Goal: Task Accomplishment & Management: Complete application form

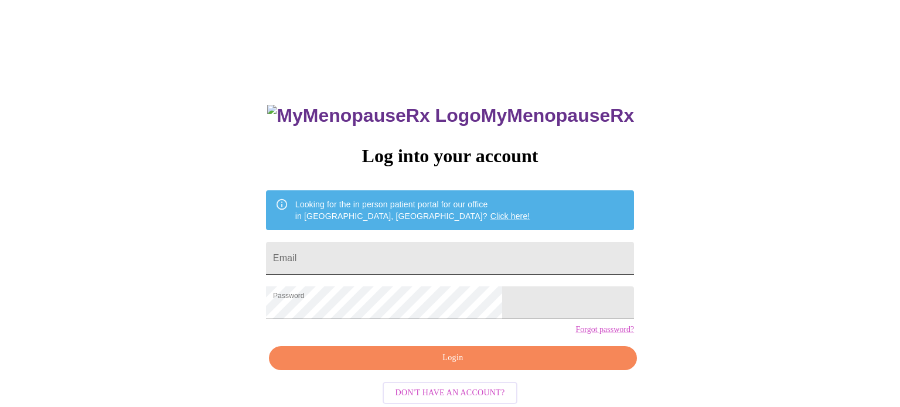
click at [389, 248] on input "Email" at bounding box center [450, 258] width 368 height 33
type input "dawn.gentry34@yahoo.com"
click at [438, 366] on span "Login" at bounding box center [453, 358] width 341 height 15
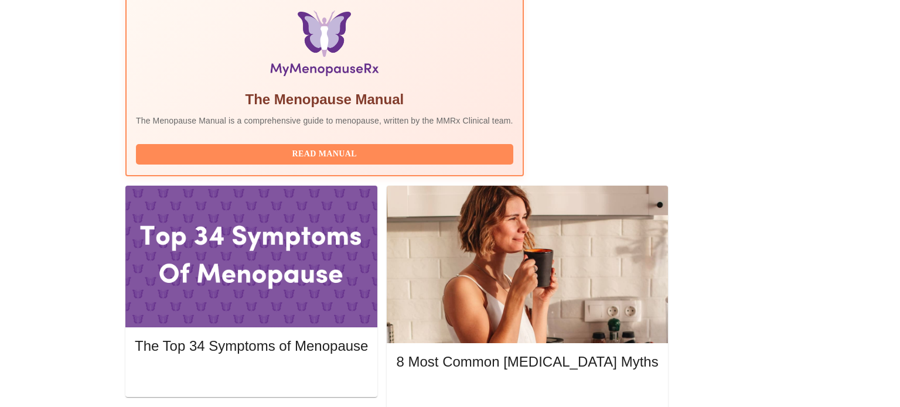
scroll to position [400, 0]
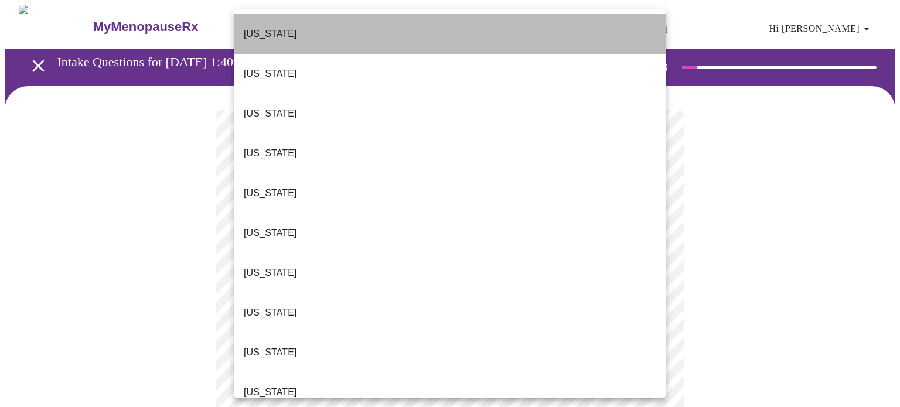
click at [325, 25] on li "Alabama" at bounding box center [449, 34] width 431 height 40
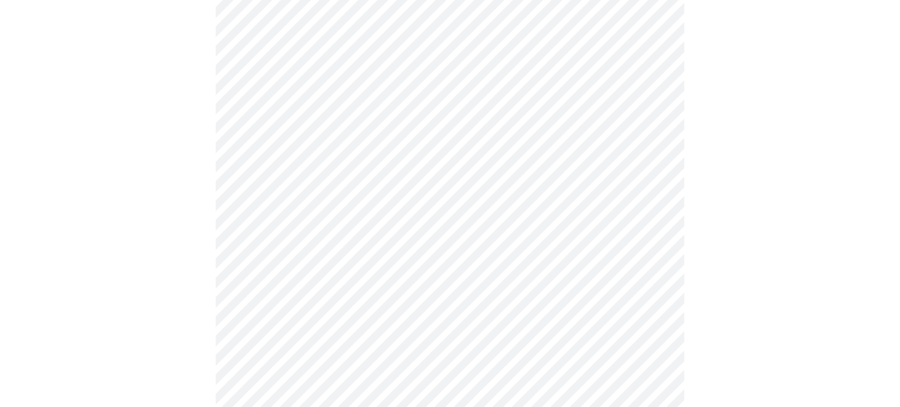
scroll to position [164, 0]
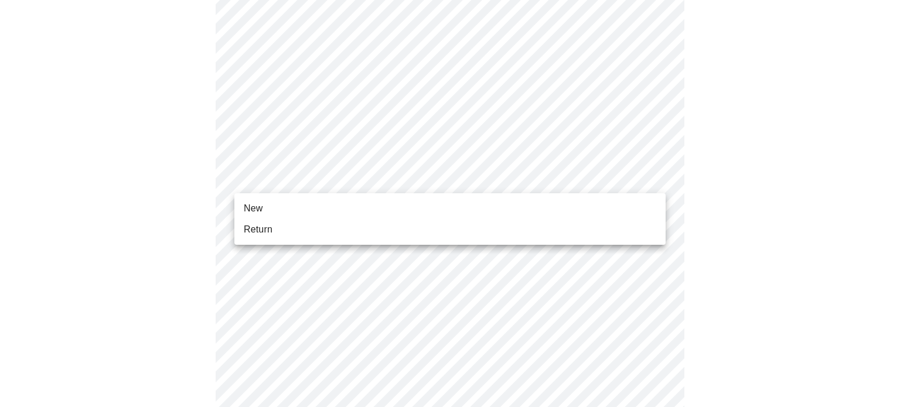
click at [405, 182] on body "MyMenopauseRx Appointments Messaging Labs Uploads Medications Community Refer a…" at bounding box center [450, 376] width 891 height 1070
click at [377, 206] on li "New" at bounding box center [449, 208] width 431 height 21
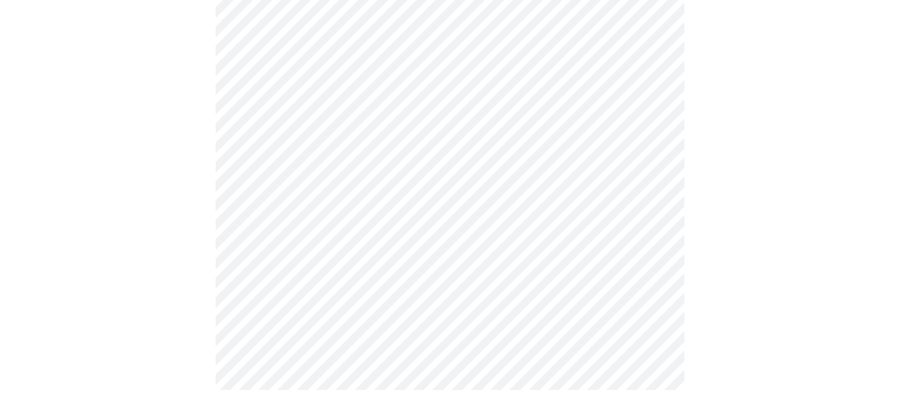
scroll to position [645, 0]
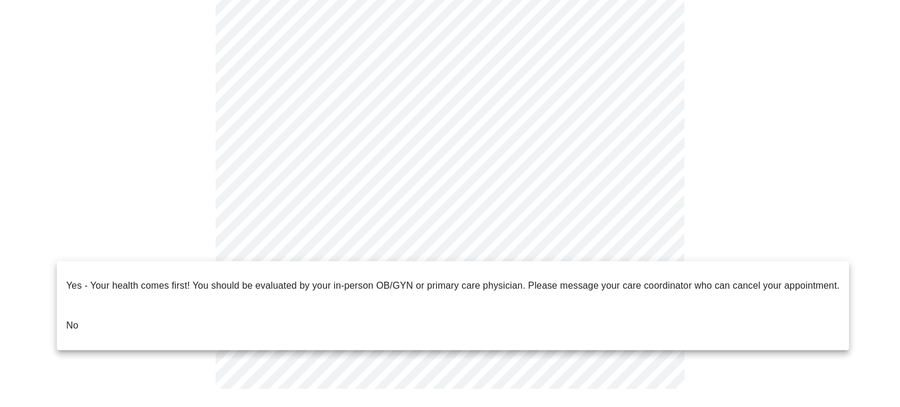
click at [127, 307] on li "No" at bounding box center [453, 326] width 793 height 40
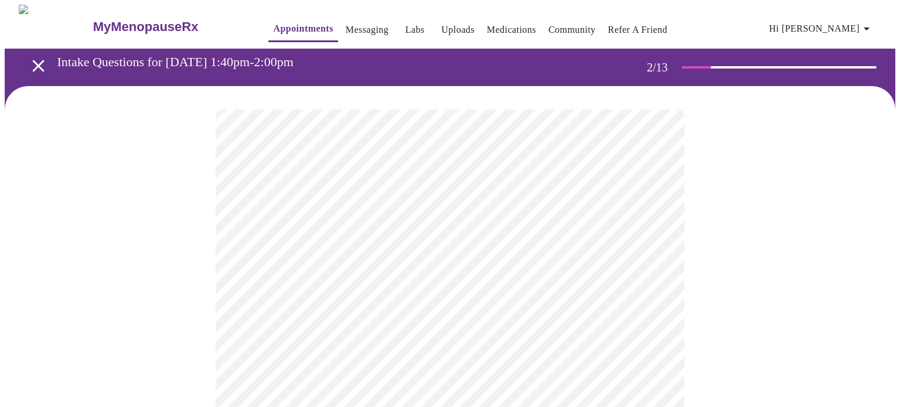
scroll to position [38, 0]
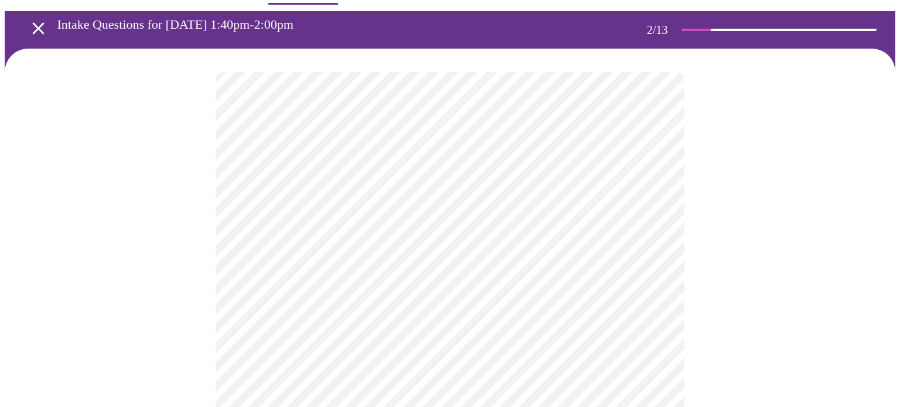
click at [607, 203] on body "MyMenopauseRx Appointments Messaging Labs Uploads Medications Community Refer a…" at bounding box center [450, 319] width 891 height 704
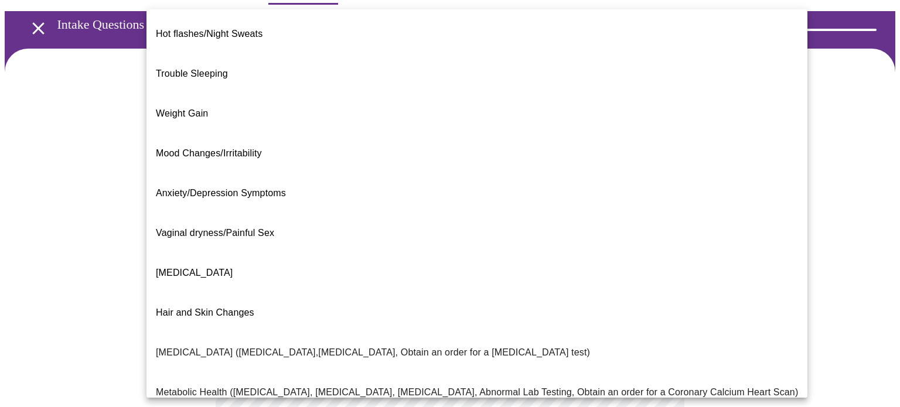
click at [484, 134] on li "Mood Changes/Irritability" at bounding box center [477, 154] width 661 height 40
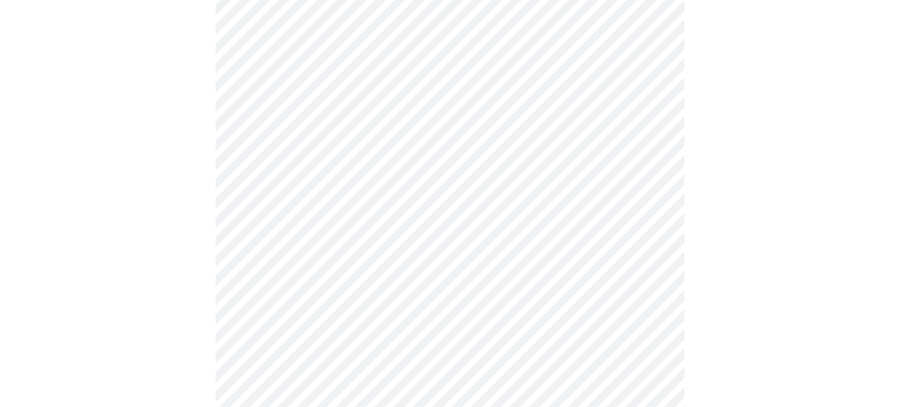
scroll to position [225, 0]
click at [464, 137] on body "MyMenopauseRx Appointments Messaging Labs Uploads Medications Community Refer a…" at bounding box center [450, 128] width 891 height 697
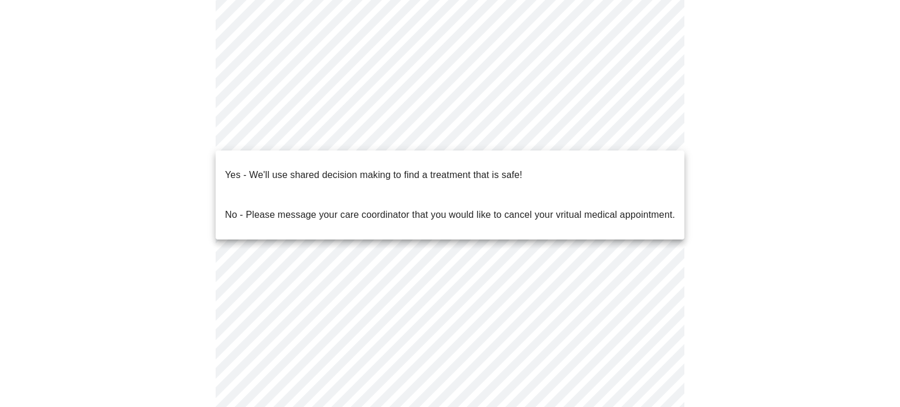
click at [431, 169] on p "Yes - We'll use shared decision making to find a treatment that is safe!" at bounding box center [373, 175] width 297 height 14
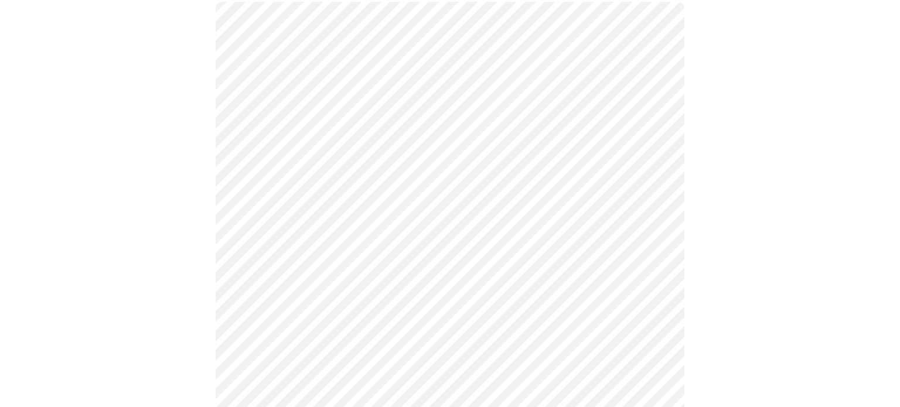
scroll to position [108, 0]
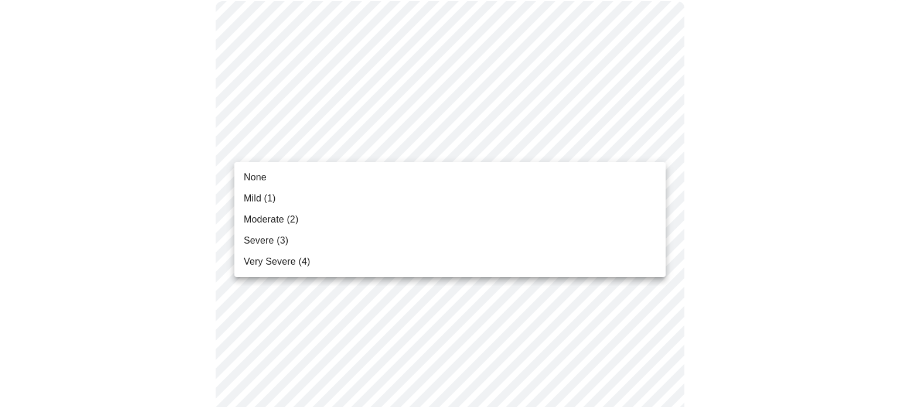
click at [497, 247] on li "Severe (3)" at bounding box center [449, 240] width 431 height 21
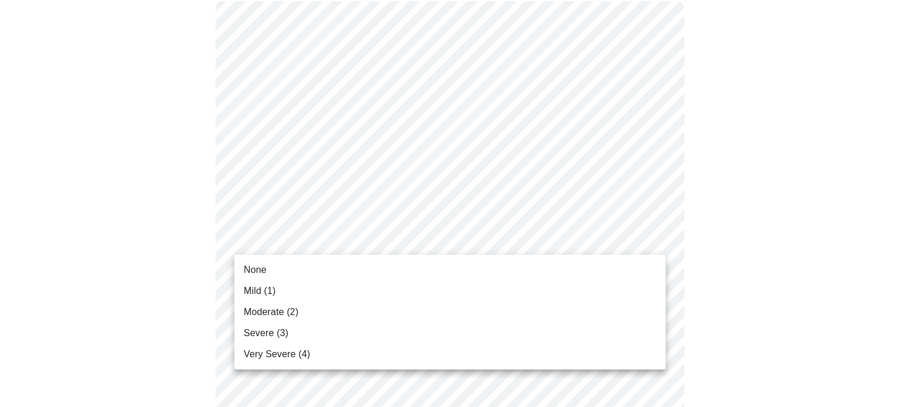
click at [438, 289] on li "Mild (1)" at bounding box center [449, 291] width 431 height 21
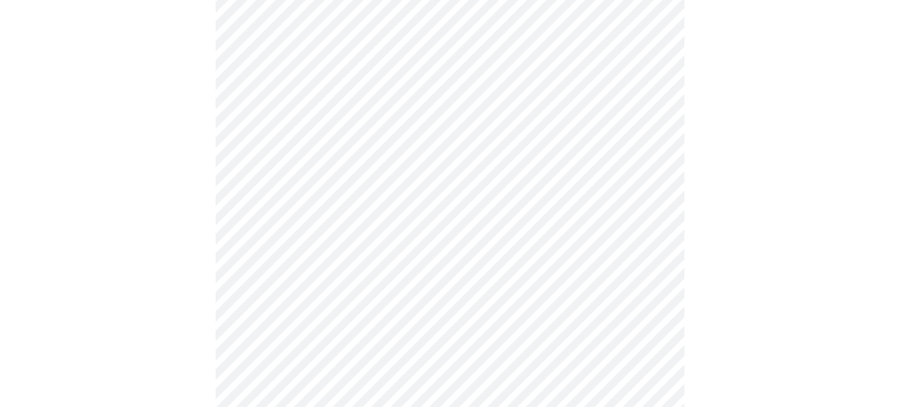
scroll to position [270, 0]
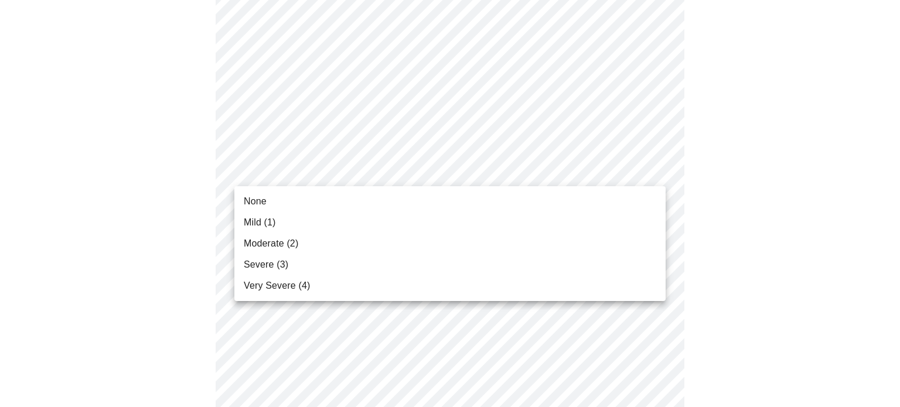
click at [389, 222] on li "Mild (1)" at bounding box center [449, 222] width 431 height 21
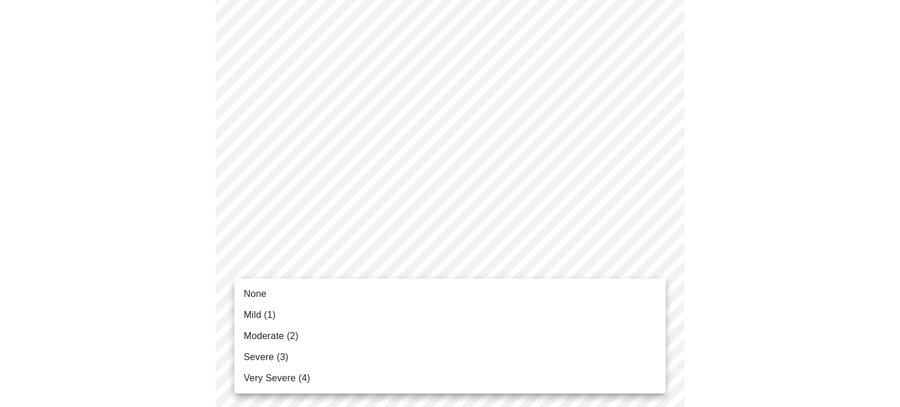
click at [375, 383] on li "Very Severe (4)" at bounding box center [449, 378] width 431 height 21
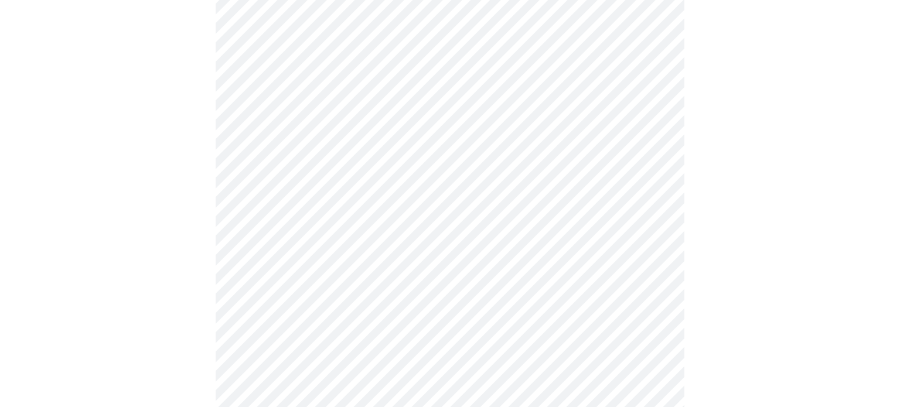
scroll to position [438, 0]
click at [453, 172] on body "MyMenopauseRx Appointments Messaging Labs Uploads Medications Community Refer a…" at bounding box center [450, 312] width 891 height 1493
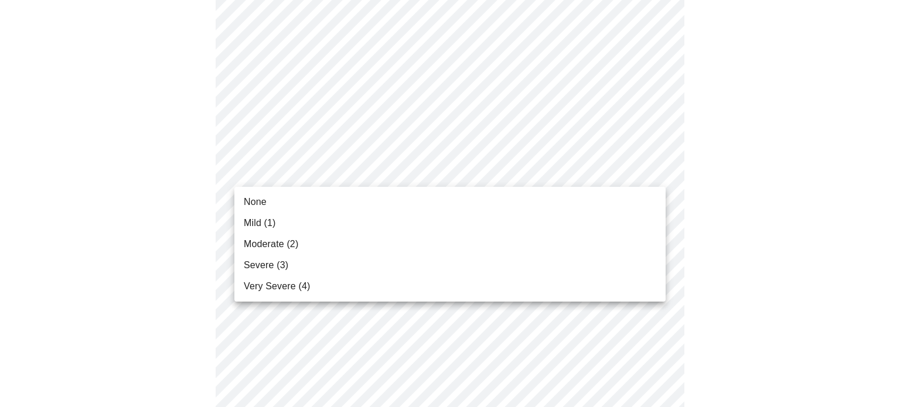
click at [390, 286] on li "Very Severe (4)" at bounding box center [449, 286] width 431 height 21
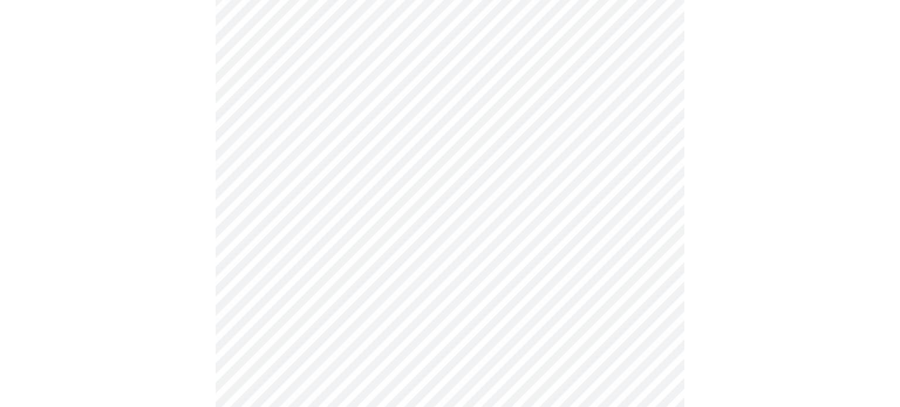
scroll to position [540, 0]
click at [399, 140] on body "MyMenopauseRx Appointments Messaging Labs Uploads Medications Community Refer a…" at bounding box center [450, 202] width 891 height 1477
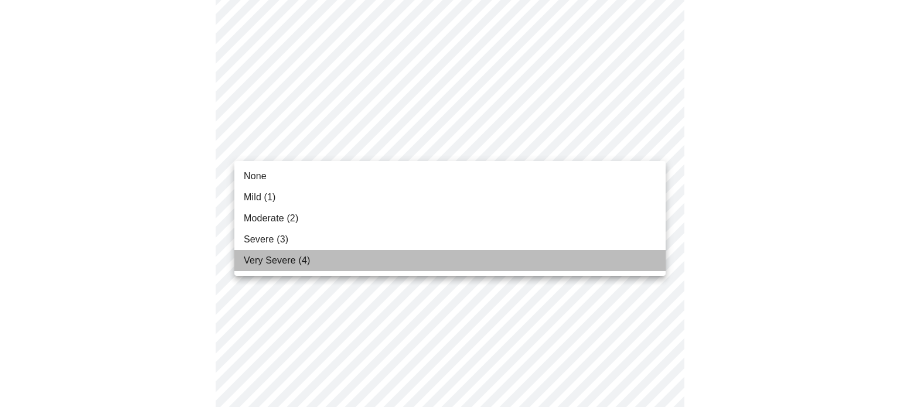
click at [362, 266] on li "Very Severe (4)" at bounding box center [449, 260] width 431 height 21
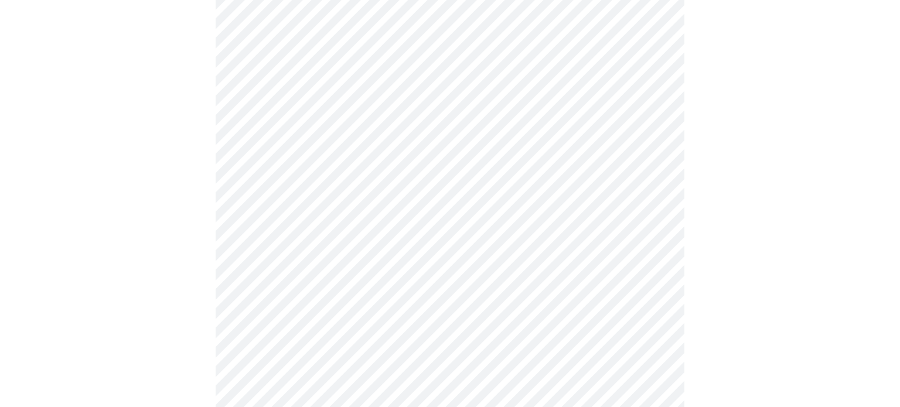
scroll to position [679, 0]
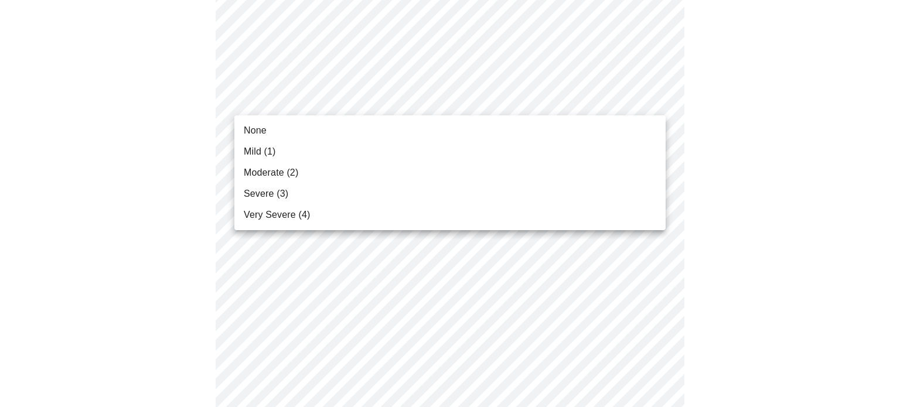
click at [369, 96] on body "MyMenopauseRx Appointments Messaging Labs Uploads Medications Community Refer a…" at bounding box center [450, 56] width 891 height 1460
click at [322, 215] on li "Very Severe (4)" at bounding box center [449, 215] width 431 height 21
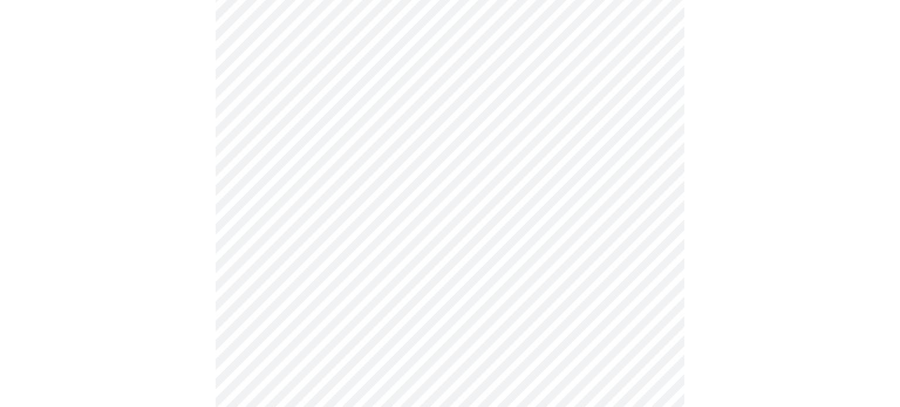
click at [318, 198] on body "MyMenopauseRx Appointments Messaging Labs Uploads Medications Community Refer a…" at bounding box center [450, 48] width 891 height 1444
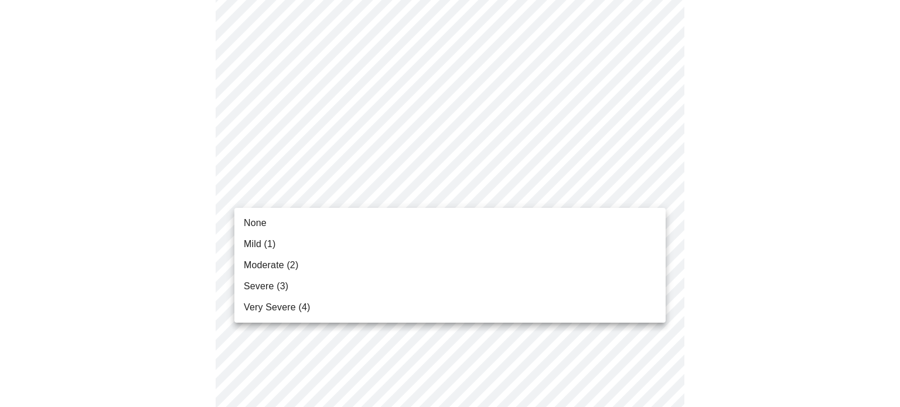
click at [275, 290] on span "Severe (3)" at bounding box center [266, 287] width 45 height 14
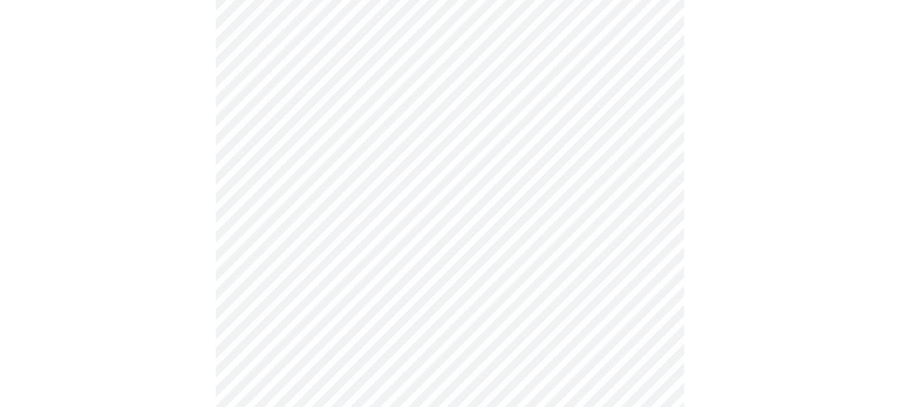
scroll to position [808, 0]
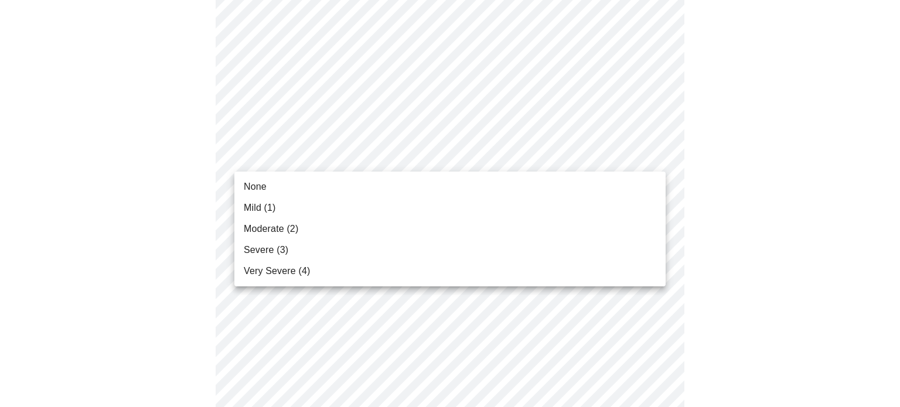
click at [361, 269] on li "Very Severe (4)" at bounding box center [449, 271] width 431 height 21
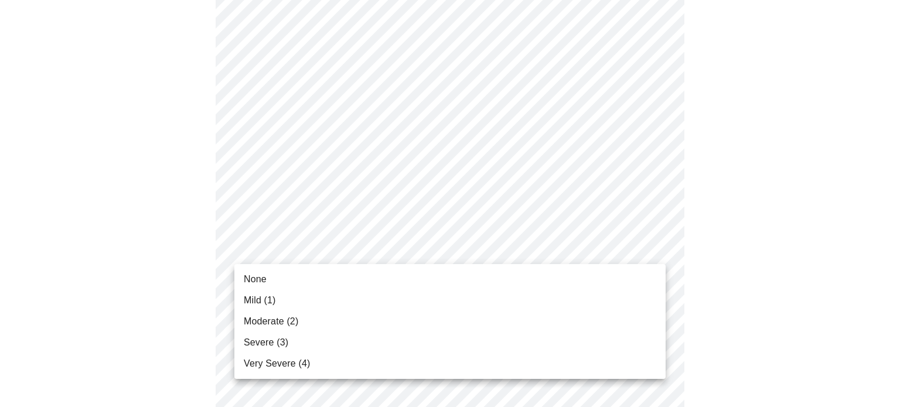
click at [297, 301] on li "Mild (1)" at bounding box center [449, 300] width 431 height 21
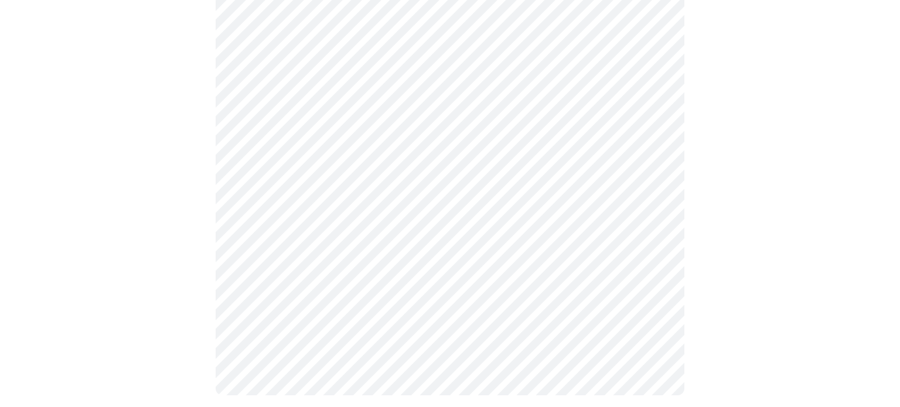
scroll to position [982, 0]
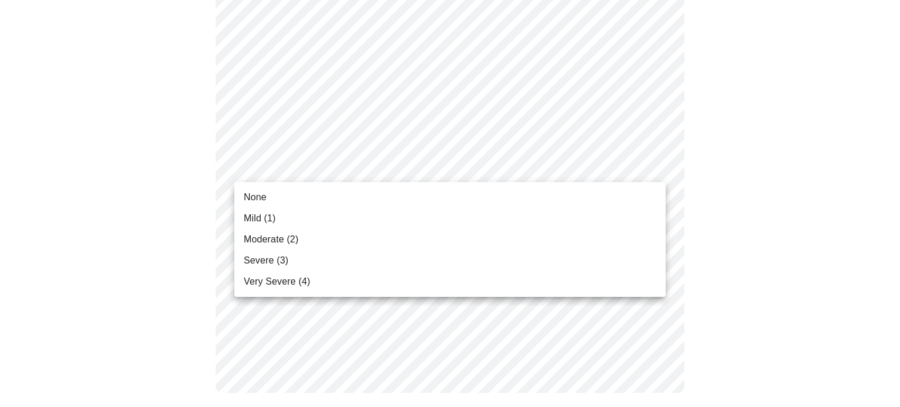
click at [288, 234] on span "Moderate (2)" at bounding box center [271, 240] width 55 height 14
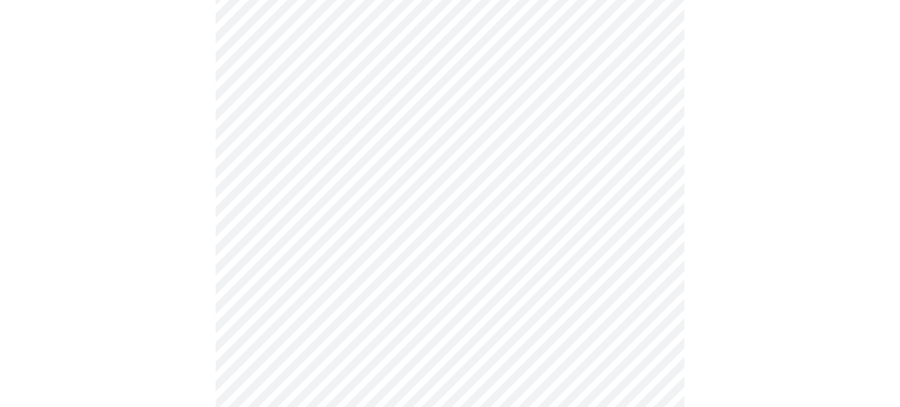
scroll to position [506, 0]
click at [489, 213] on body "MyMenopauseRx Appointments Messaging Labs Uploads Medications Community Refer a…" at bounding box center [450, 76] width 891 height 1156
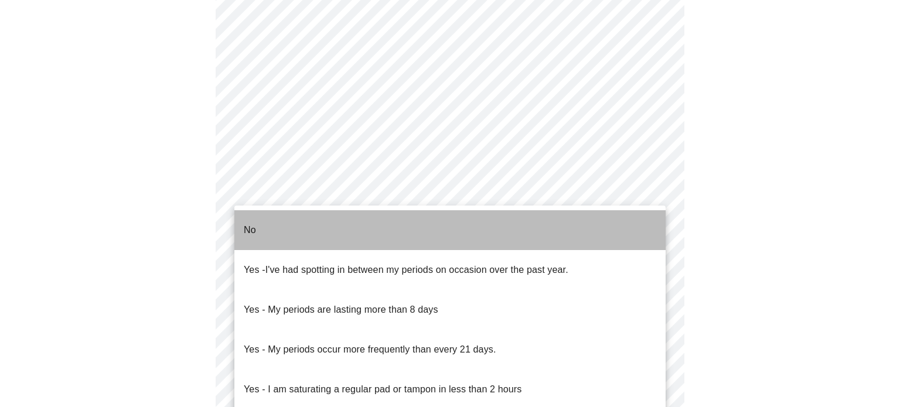
click at [451, 227] on li "No" at bounding box center [449, 230] width 431 height 40
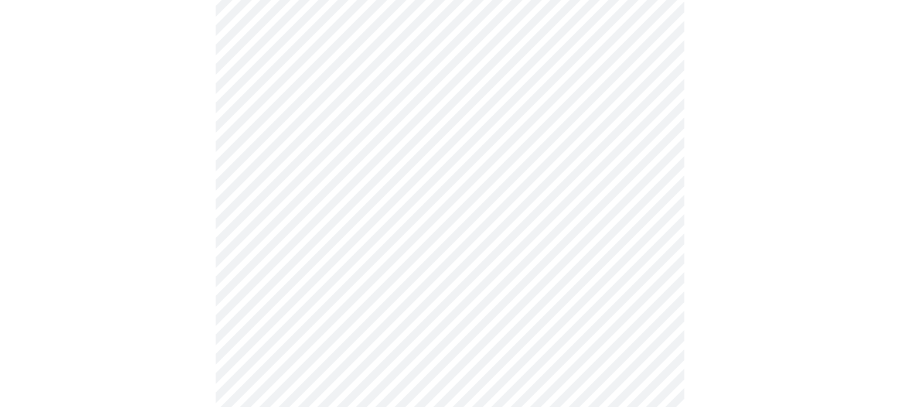
scroll to position [607, 0]
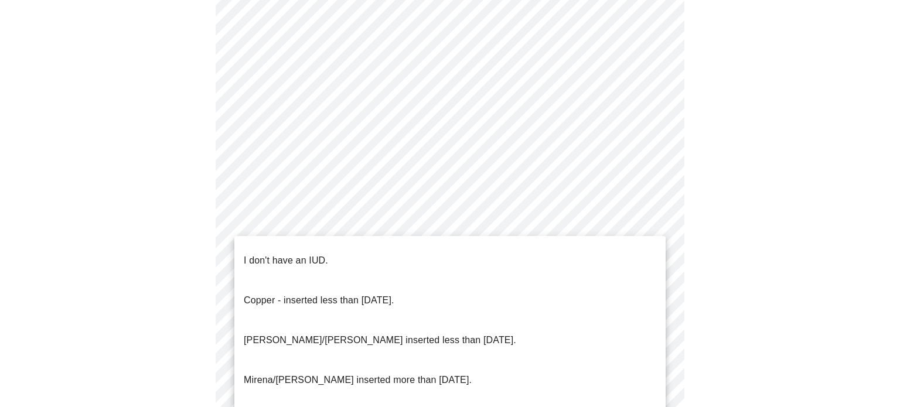
click at [403, 258] on li "I don't have an IUD." at bounding box center [449, 261] width 431 height 40
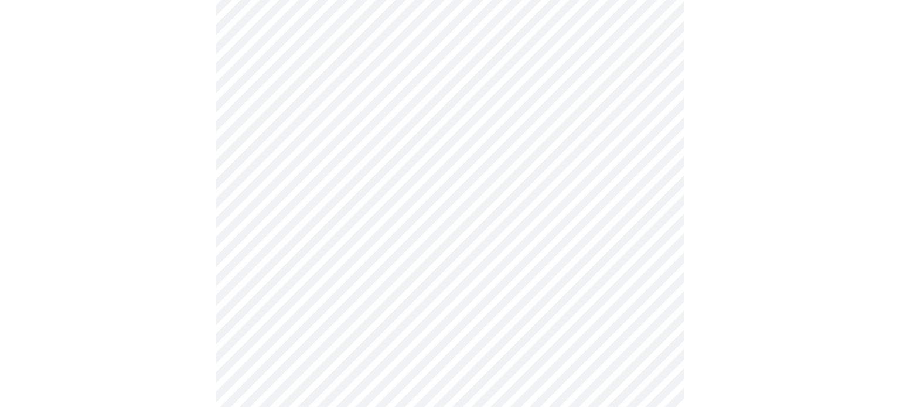
scroll to position [727, 0]
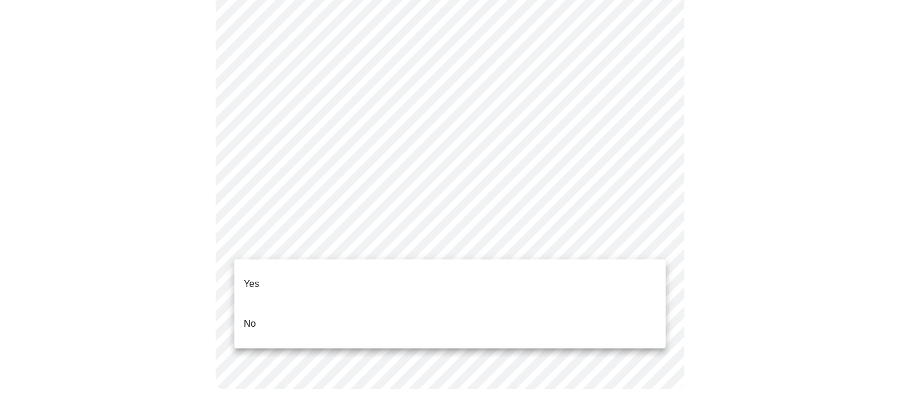
click at [331, 289] on li "Yes" at bounding box center [449, 284] width 431 height 40
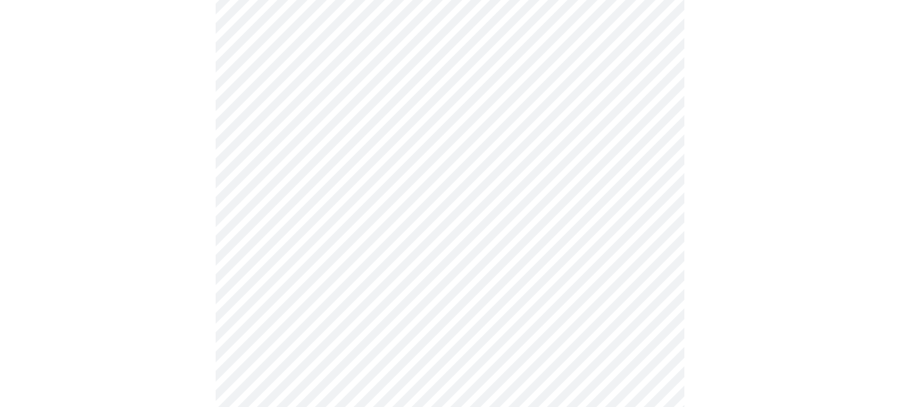
scroll to position [130, 0]
click at [525, 176] on body "MyMenopauseRx Appointments Messaging Labs Uploads Medications Community Refer a…" at bounding box center [450, 349] width 891 height 949
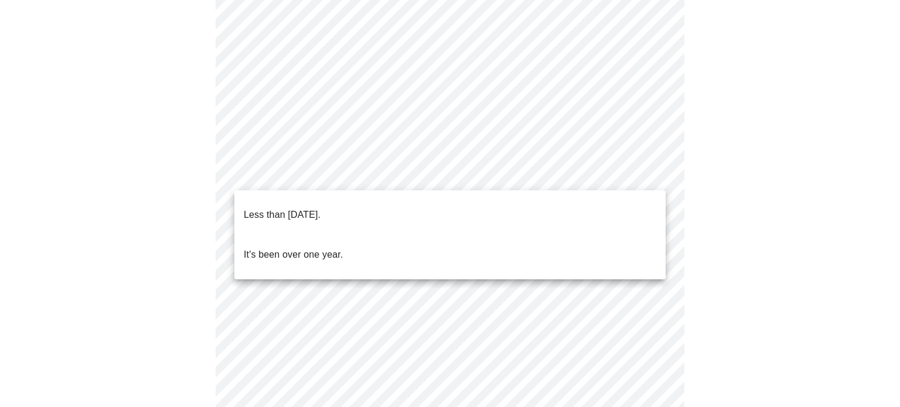
click at [321, 208] on p "Less than one year ago." at bounding box center [282, 215] width 77 height 14
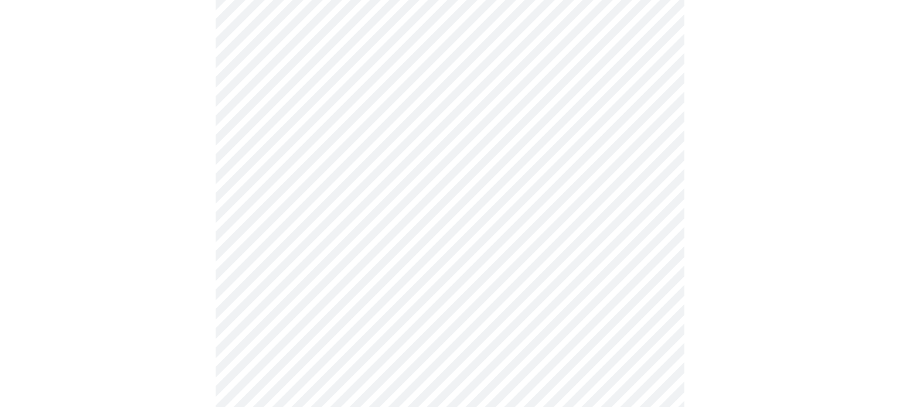
scroll to position [212, 0]
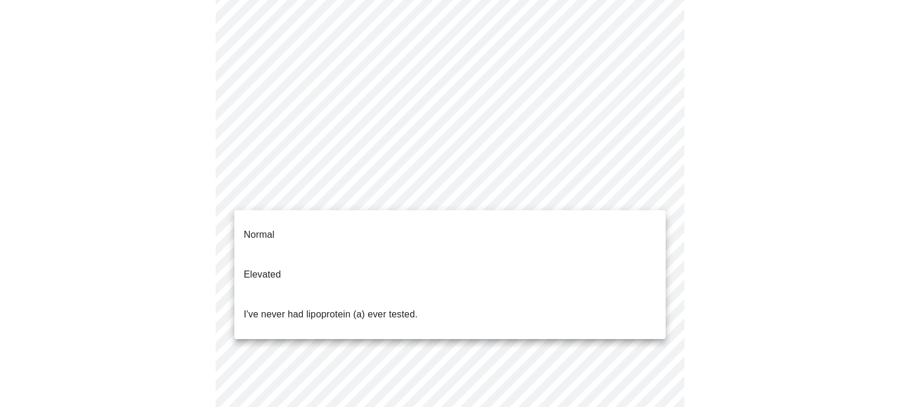
click at [417, 199] on body "MyMenopauseRx Appointments Messaging Labs Uploads Medications Community Refer a…" at bounding box center [450, 263] width 891 height 942
click at [363, 308] on p "I've never had lipoprotein (a) ever tested." at bounding box center [331, 315] width 174 height 14
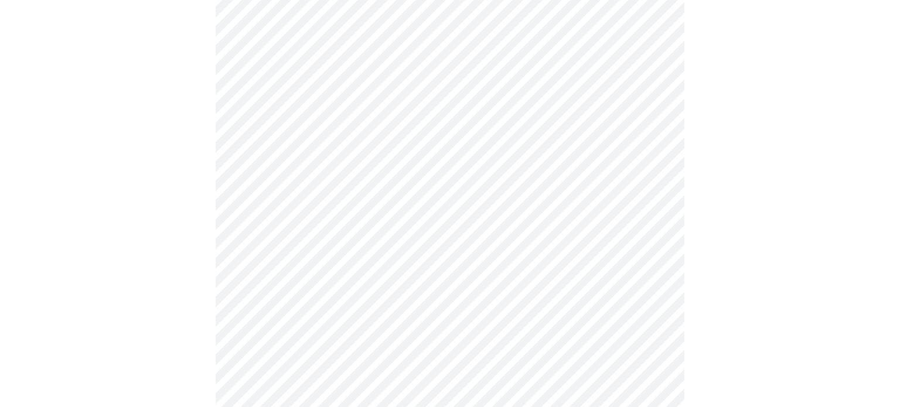
scroll to position [157, 0]
click at [366, 181] on body "MyMenopauseRx Appointments Messaging Labs Uploads Medications Community Refer a…" at bounding box center [450, 160] width 891 height 625
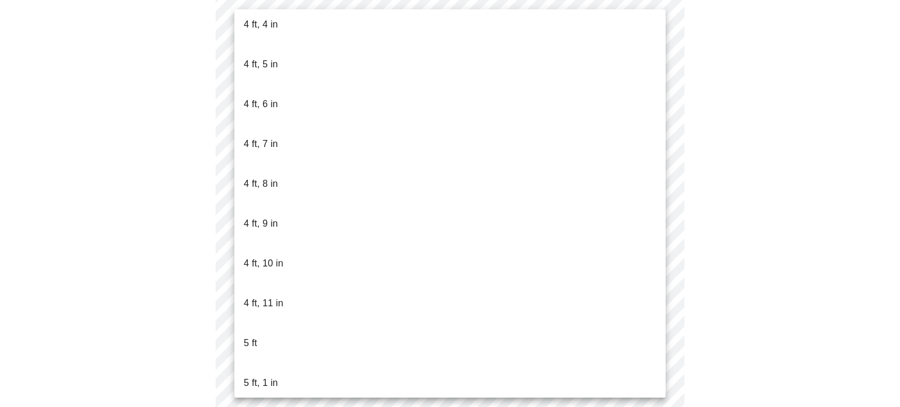
scroll to position [649, 0]
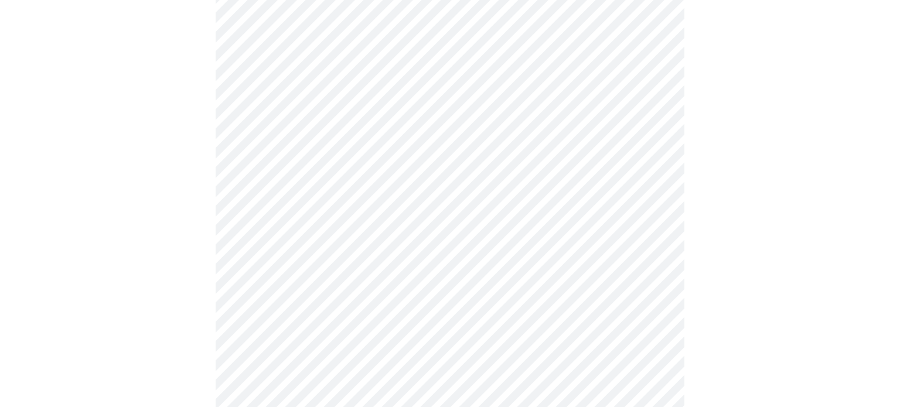
scroll to position [3080, 0]
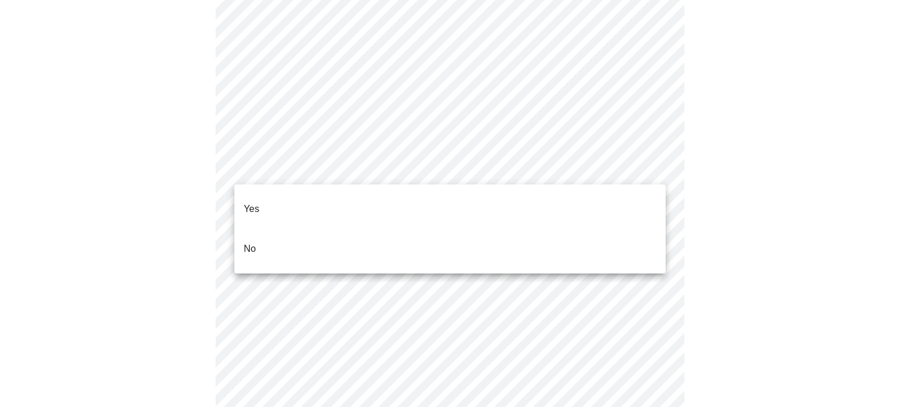
click at [297, 232] on li "No" at bounding box center [449, 249] width 431 height 40
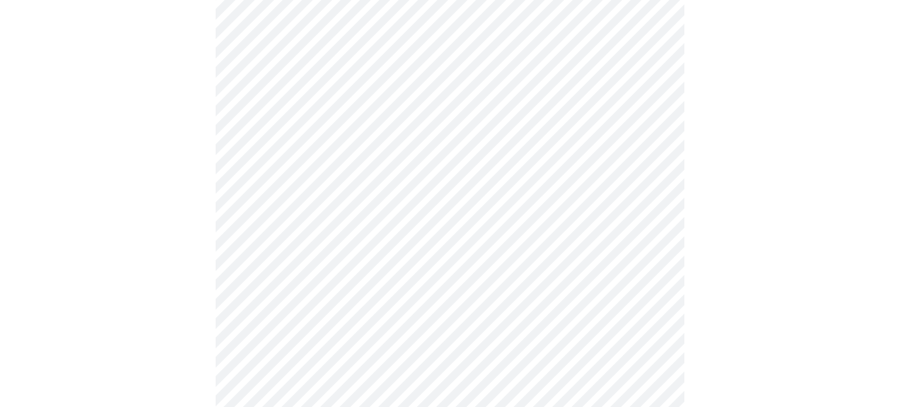
scroll to position [683, 0]
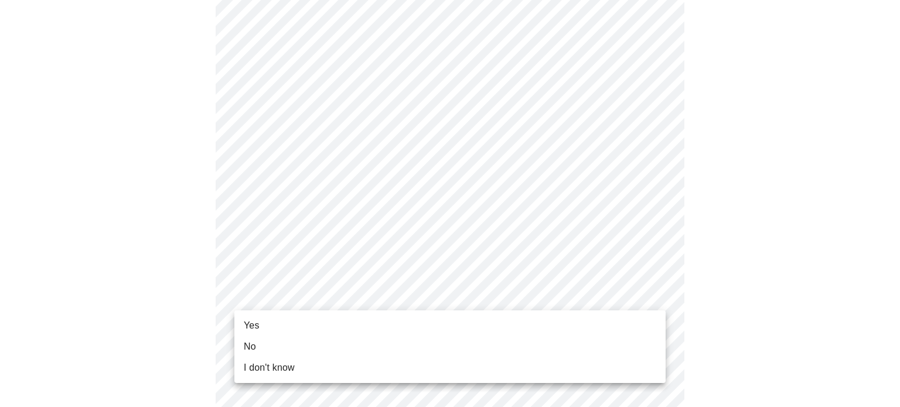
click at [405, 328] on li "Yes" at bounding box center [449, 325] width 431 height 21
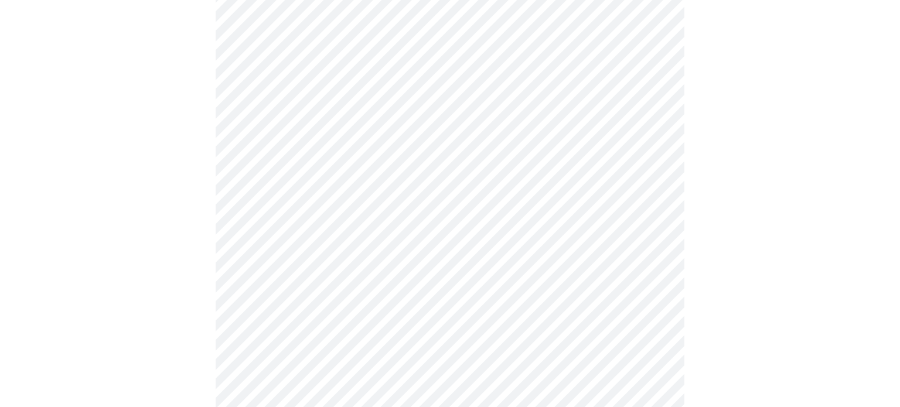
scroll to position [158, 0]
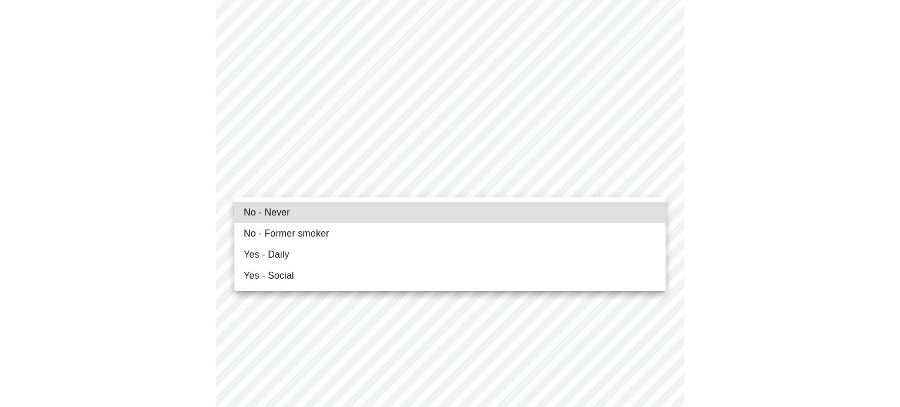
click at [454, 223] on li "No - Former smoker" at bounding box center [449, 233] width 431 height 21
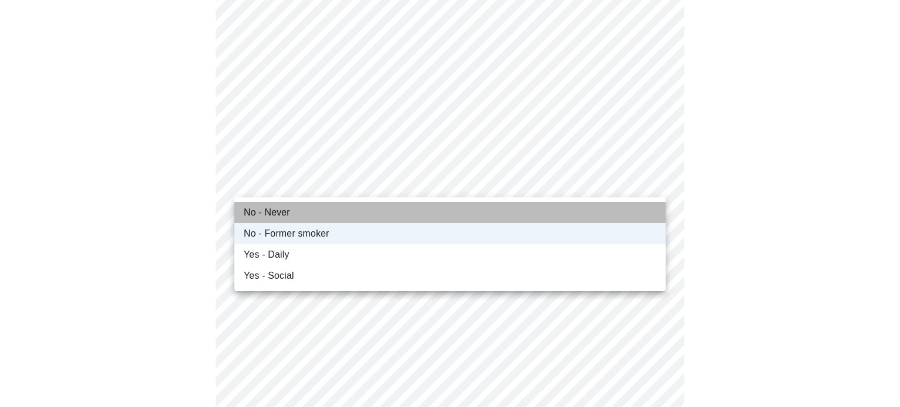
click at [381, 207] on li "No - Never" at bounding box center [449, 212] width 431 height 21
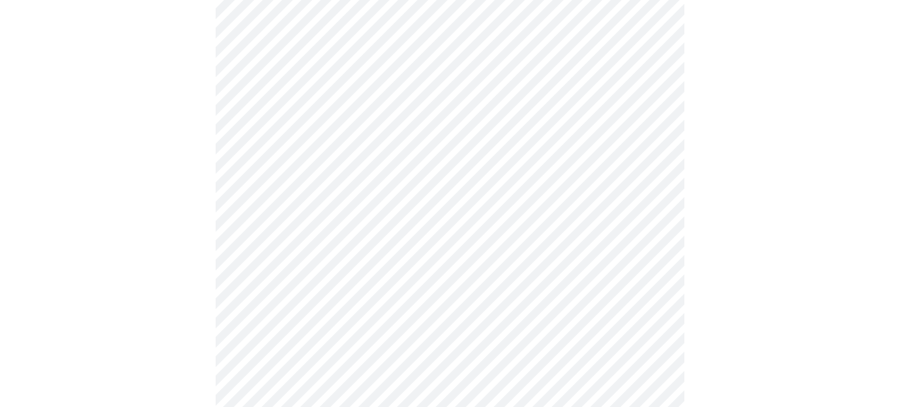
scroll to position [1032, 0]
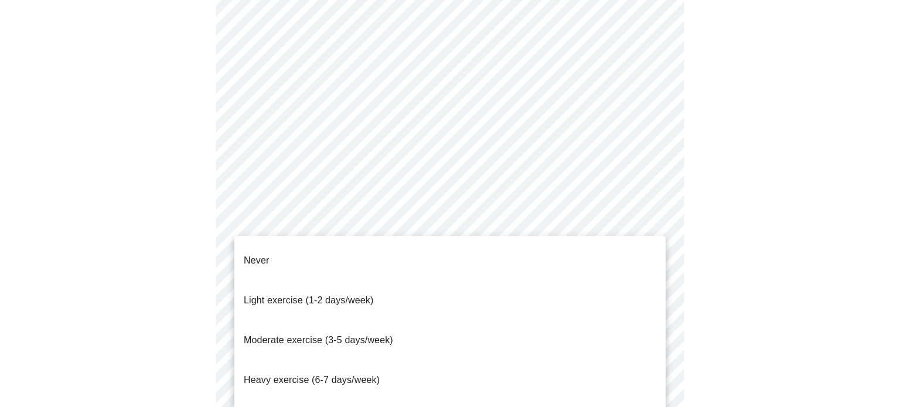
click at [350, 360] on li "Heavy exercise (6-7 days/week)" at bounding box center [449, 380] width 431 height 40
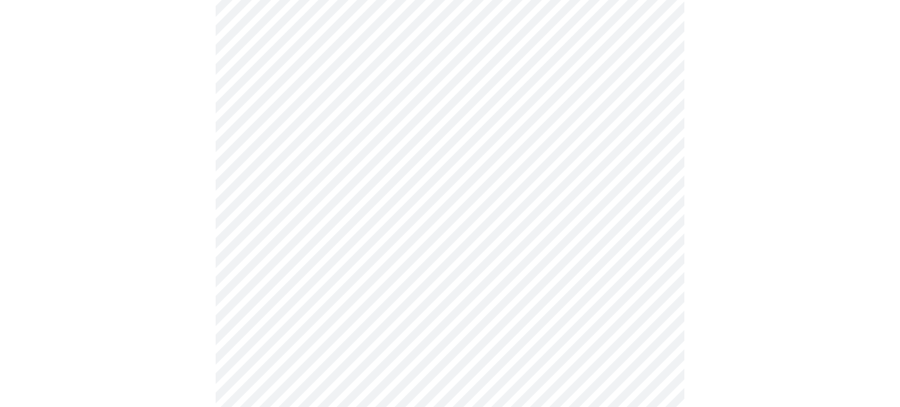
scroll to position [1111, 0]
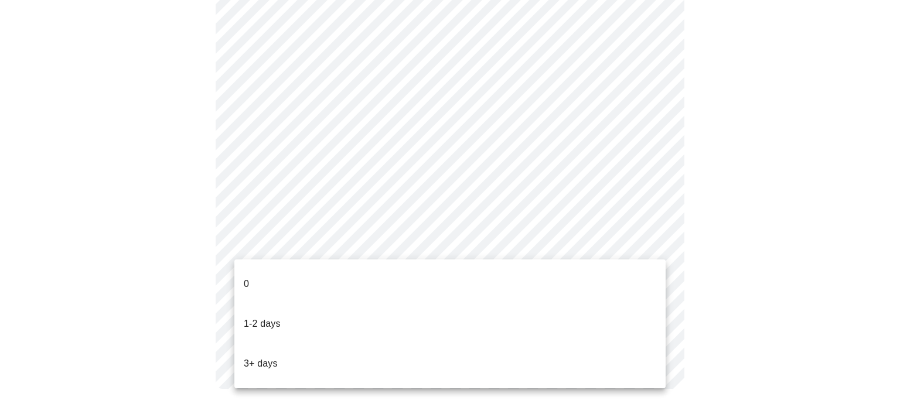
click at [335, 344] on li "3+ days" at bounding box center [449, 364] width 431 height 40
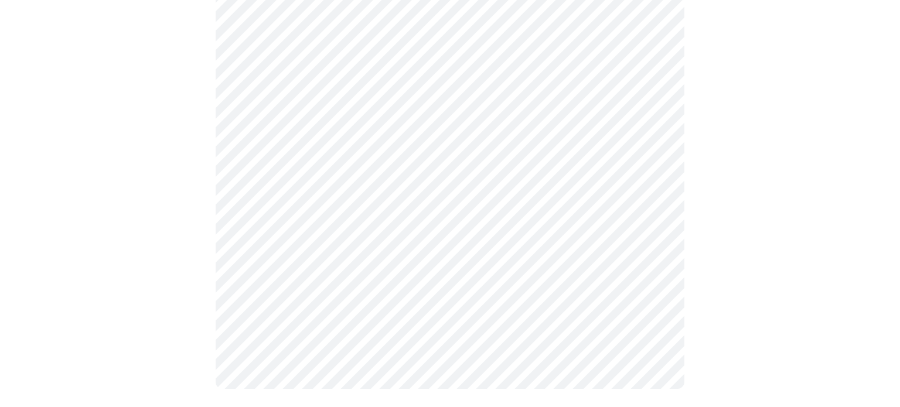
scroll to position [0, 0]
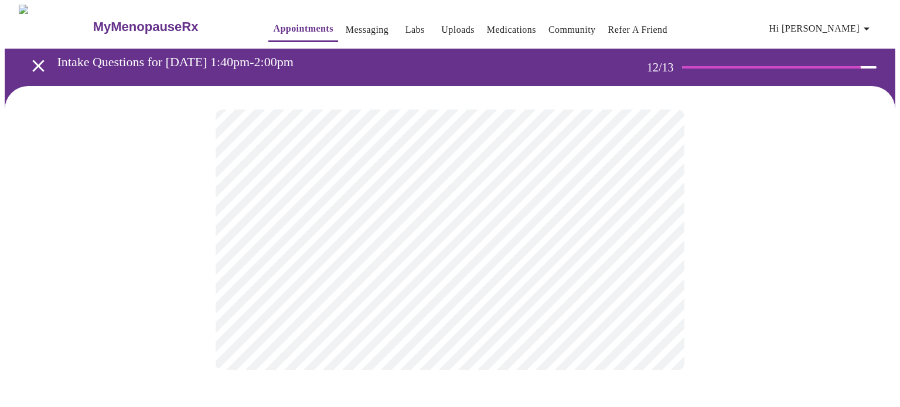
click at [610, 250] on body "MyMenopauseRx Appointments Messaging Labs Uploads Medications Community Refer a…" at bounding box center [450, 199] width 891 height 389
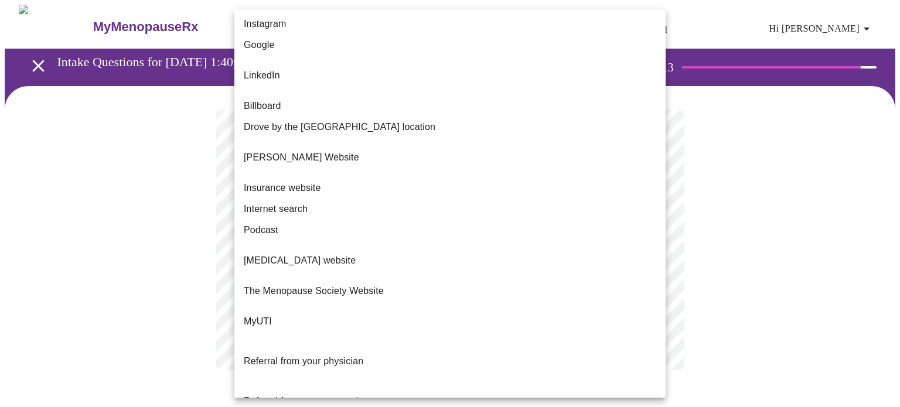
scroll to position [106, 0]
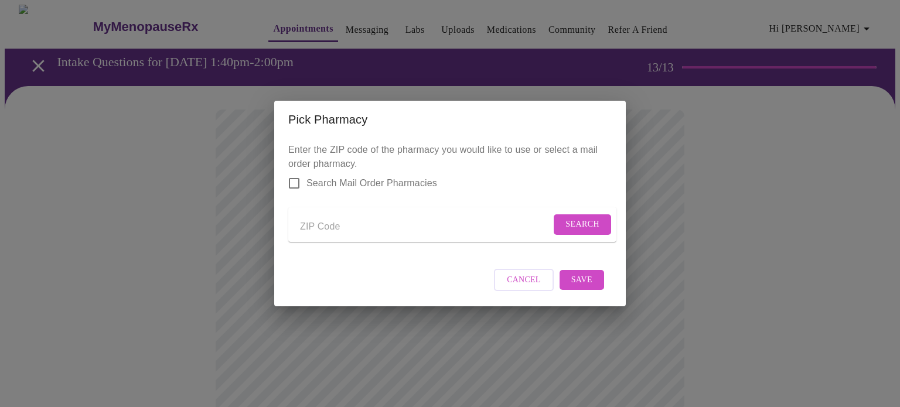
click at [343, 230] on input "Send a message to your care team" at bounding box center [425, 226] width 251 height 19
type input "35611"
click at [591, 222] on span "Search" at bounding box center [583, 224] width 34 height 15
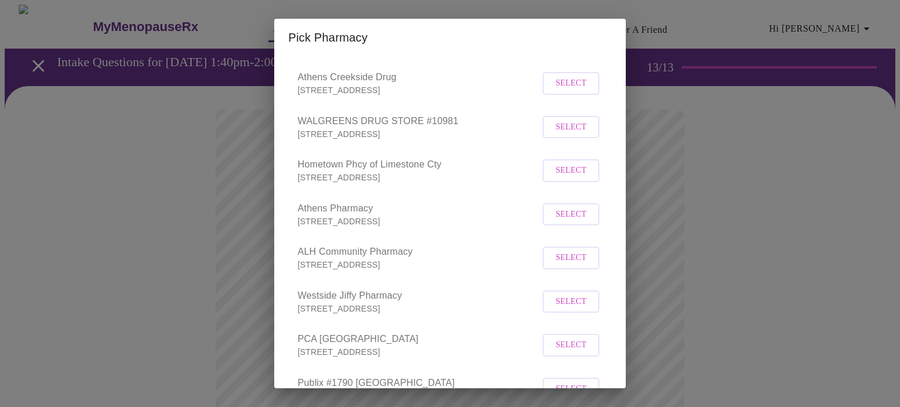
scroll to position [327, 0]
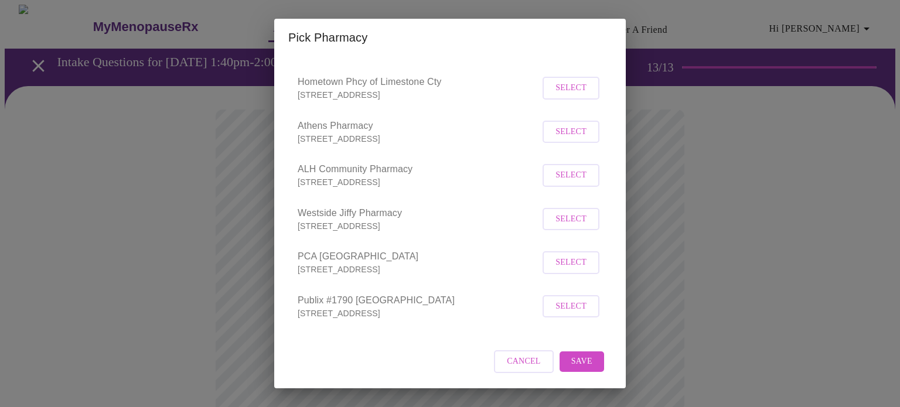
click at [580, 314] on span "Select" at bounding box center [571, 307] width 31 height 15
click at [598, 369] on button "Save" at bounding box center [582, 362] width 45 height 21
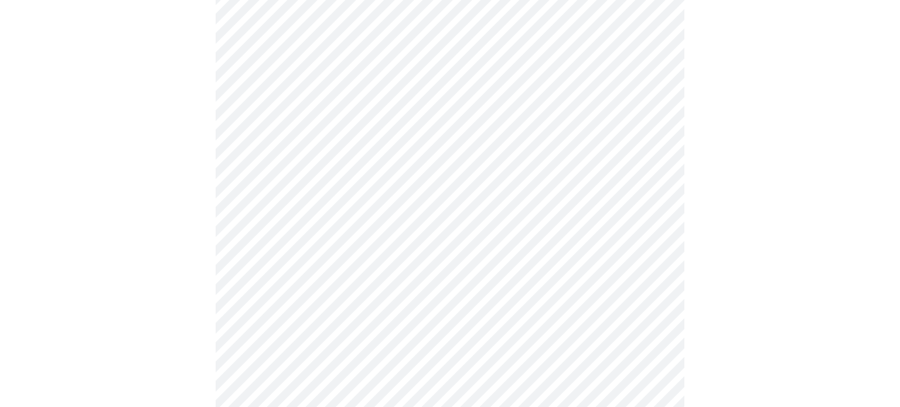
scroll to position [155, 0]
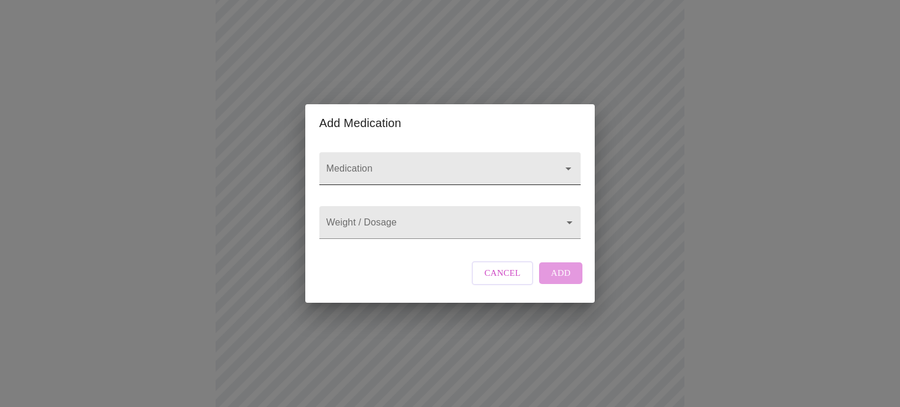
click at [448, 165] on input "Medication" at bounding box center [433, 175] width 219 height 22
click at [451, 193] on li "BuSpar Oral Tablet" at bounding box center [449, 191] width 257 height 21
type input "BuSpar Oral Tablet"
click at [445, 220] on body "MyMenopauseRx Appointments Messaging Labs Uploads Medications Community Refer a…" at bounding box center [450, 290] width 891 height 880
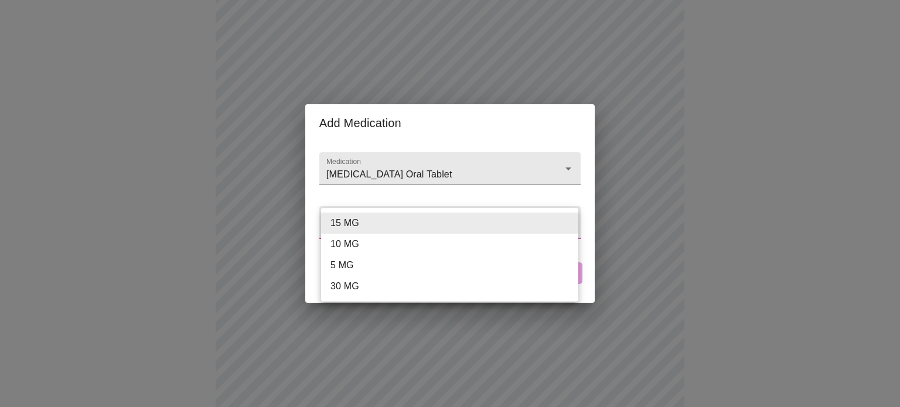
click at [423, 243] on li "10 MG" at bounding box center [449, 244] width 257 height 21
type input "10 MG"
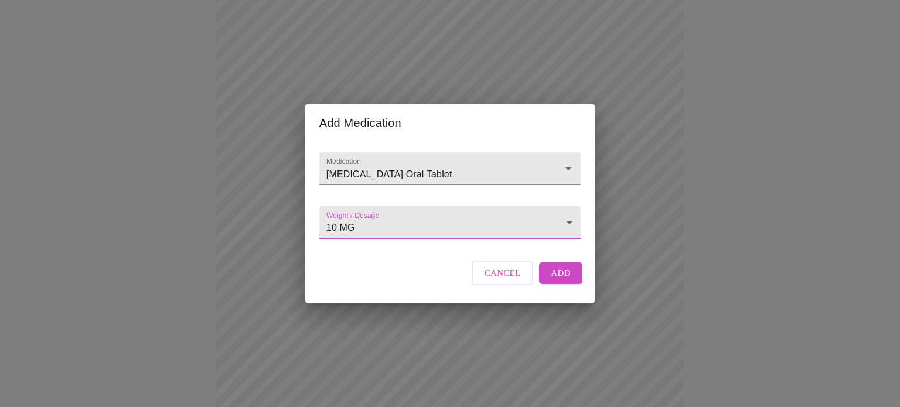
click at [553, 281] on span "Add" at bounding box center [561, 273] width 20 height 15
click at [392, 164] on input "Medication" at bounding box center [433, 175] width 219 height 22
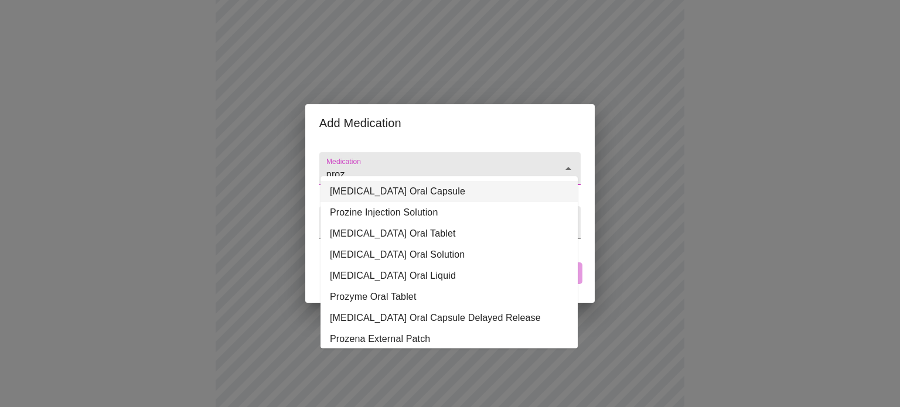
click at [398, 191] on li "PROzac Oral Capsule" at bounding box center [449, 191] width 257 height 21
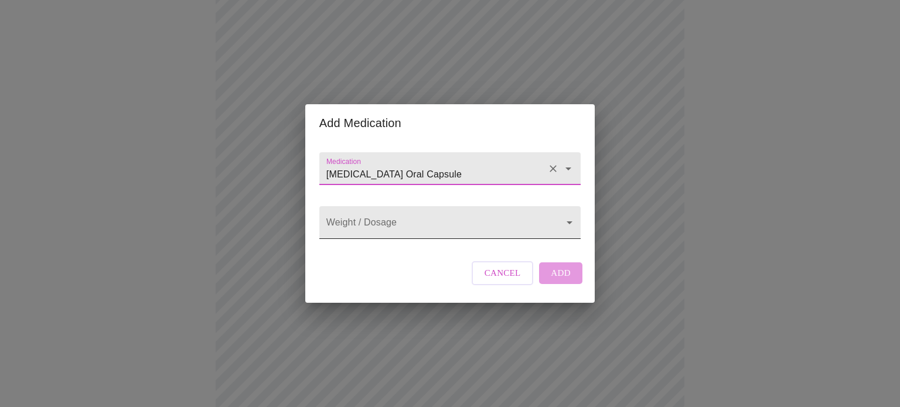
type input "PROzac Oral Capsule"
click at [392, 218] on body "MyMenopauseRx Appointments Messaging Labs Uploads Medications Community Refer a…" at bounding box center [450, 302] width 891 height 905
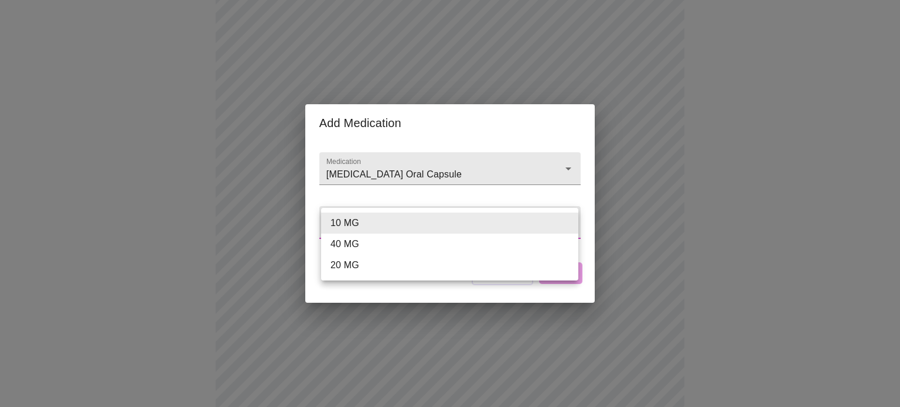
click at [359, 267] on li "20 MG" at bounding box center [449, 265] width 257 height 21
type input "20 MG"
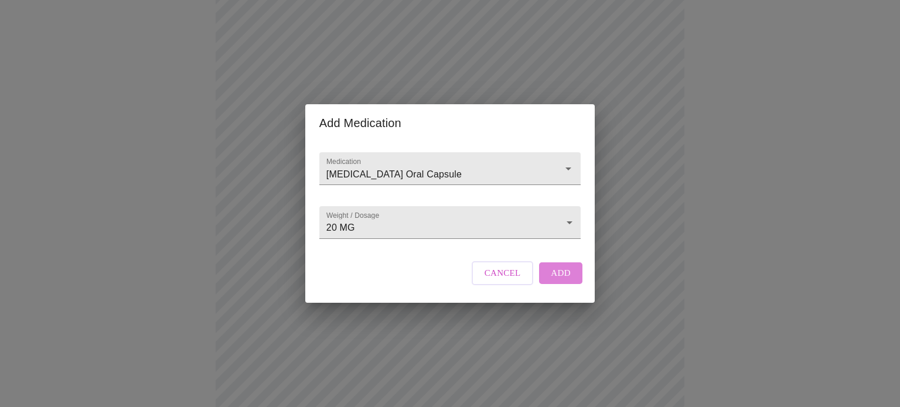
click at [568, 281] on span "Add" at bounding box center [561, 273] width 20 height 15
click at [356, 164] on input "Medication" at bounding box center [433, 175] width 219 height 22
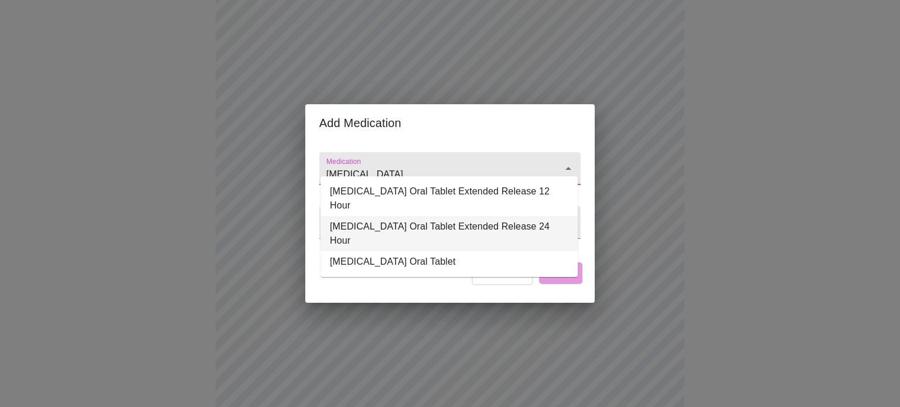
click at [373, 216] on li "Wellbutrin XL Oral Tablet Extended Release 24 Hour" at bounding box center [449, 233] width 257 height 35
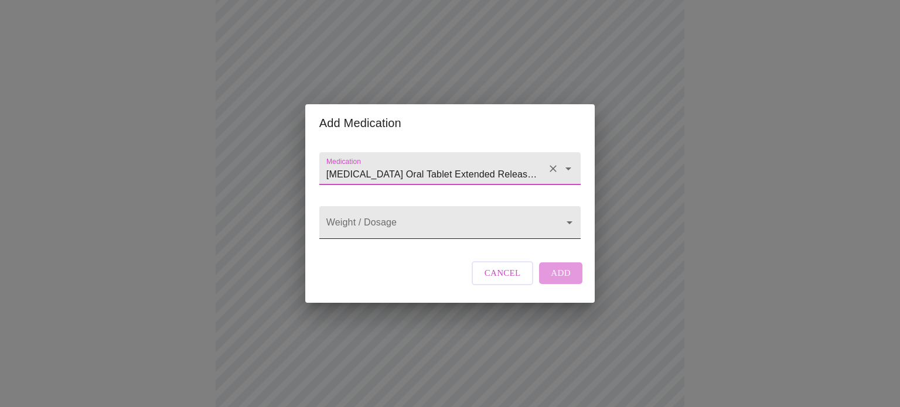
type input "Wellbutrin XL Oral Tablet Extended Release 24 Hour"
click at [379, 218] on body "MyMenopauseRx Appointments Messaging Labs Uploads Medications Community Refer a…" at bounding box center [450, 324] width 891 height 948
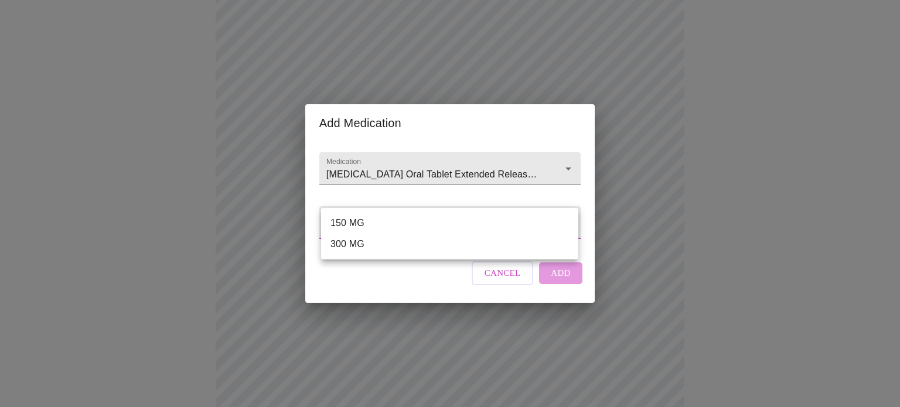
click at [369, 225] on li "150 MG" at bounding box center [449, 223] width 257 height 21
type input "150 MG"
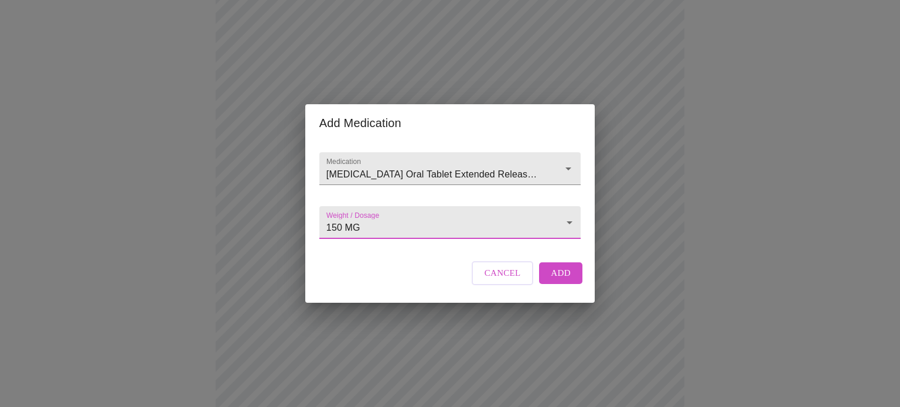
click at [559, 281] on span "Add" at bounding box center [561, 273] width 20 height 15
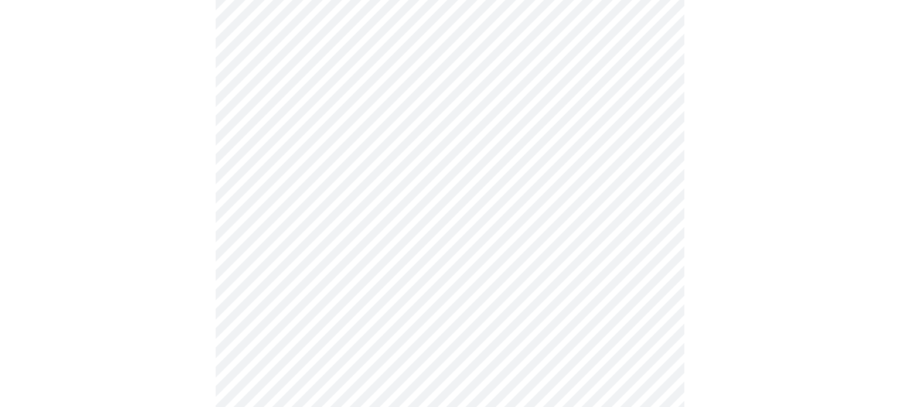
scroll to position [460, 0]
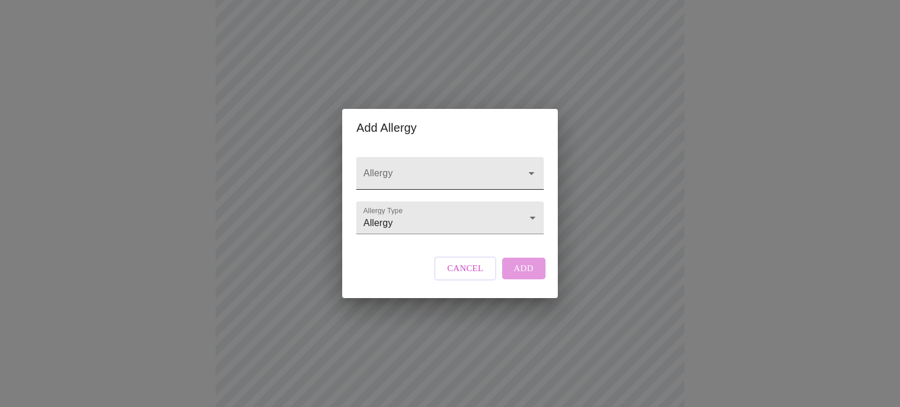
click at [443, 174] on input "Allergy" at bounding box center [433, 179] width 144 height 22
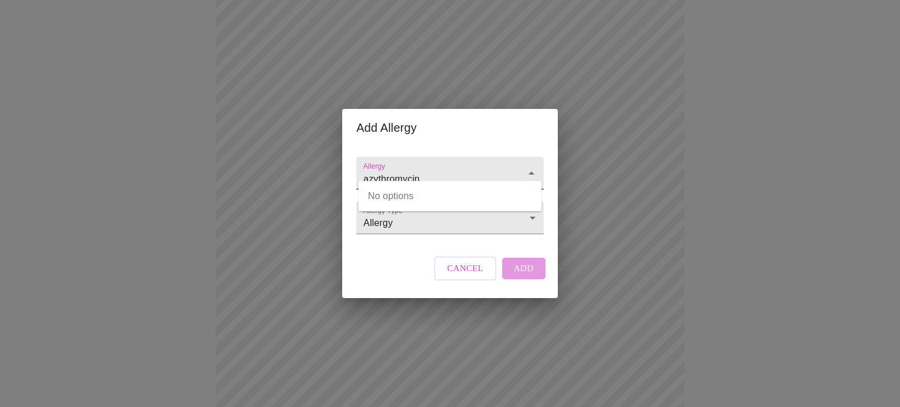
type input "azythromycin"
click at [407, 263] on div "Allergy Allergy Type Allergy Allergy Cancel Add" at bounding box center [450, 222] width 196 height 151
click at [467, 280] on button "Cancel" at bounding box center [465, 268] width 62 height 23
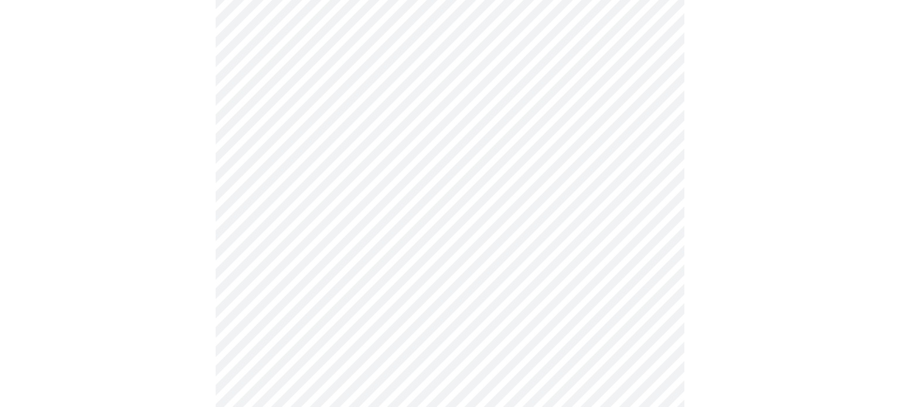
scroll to position [583, 0]
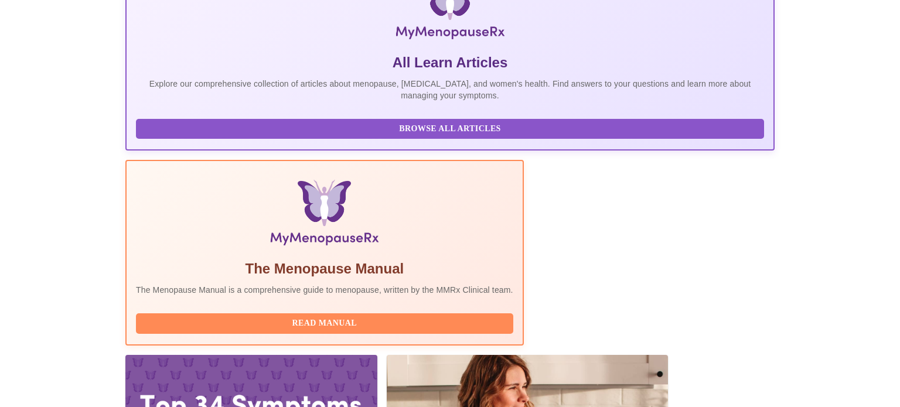
scroll to position [413, 0]
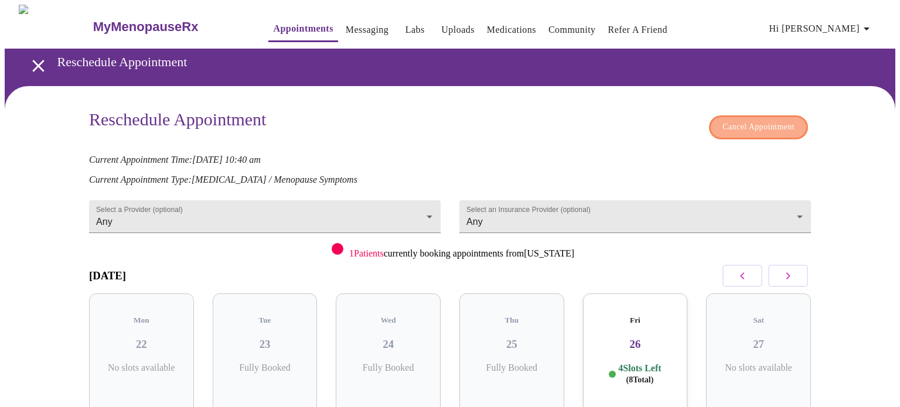
click at [733, 124] on span "Cancel Appointment" at bounding box center [759, 127] width 72 height 15
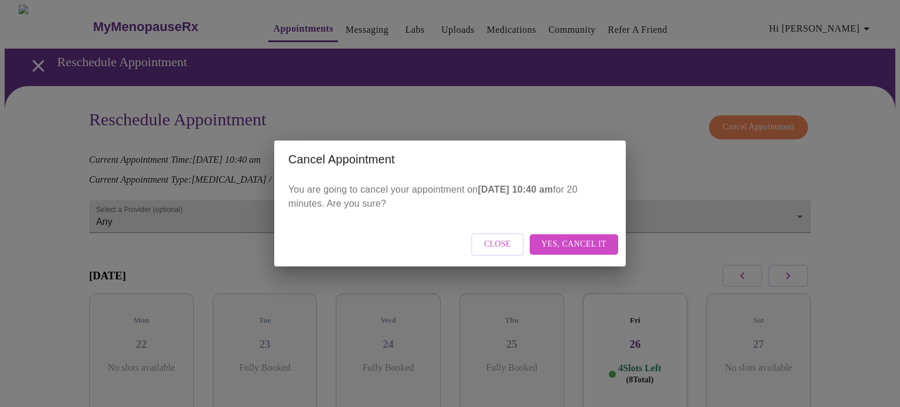
click at [570, 251] on span "Yes, cancel it" at bounding box center [574, 244] width 65 height 15
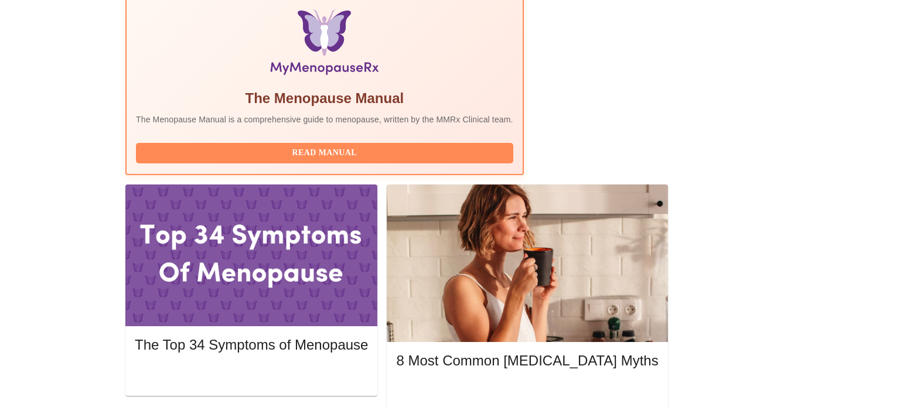
scroll to position [357, 0]
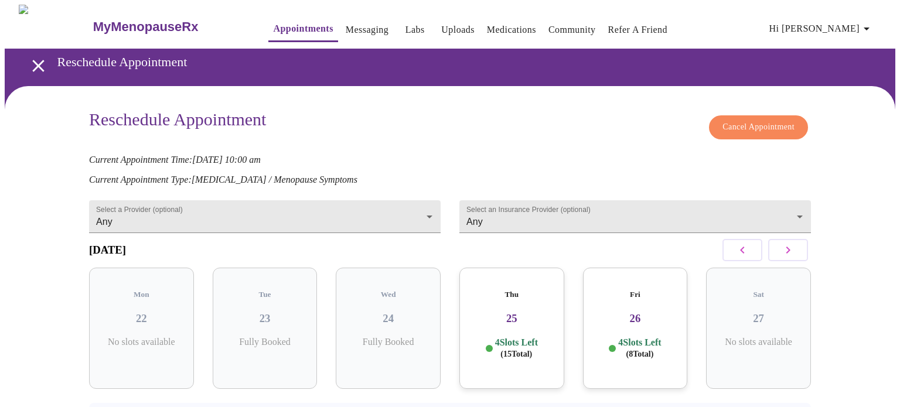
click at [748, 120] on span "Cancel Appointment" at bounding box center [759, 127] width 72 height 15
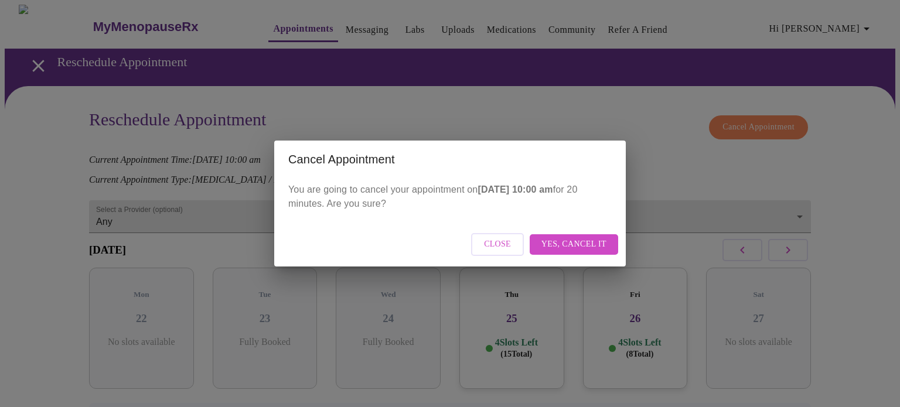
click at [558, 247] on span "Yes, cancel it" at bounding box center [574, 244] width 65 height 15
click at [598, 244] on div "Close" at bounding box center [450, 245] width 352 height 44
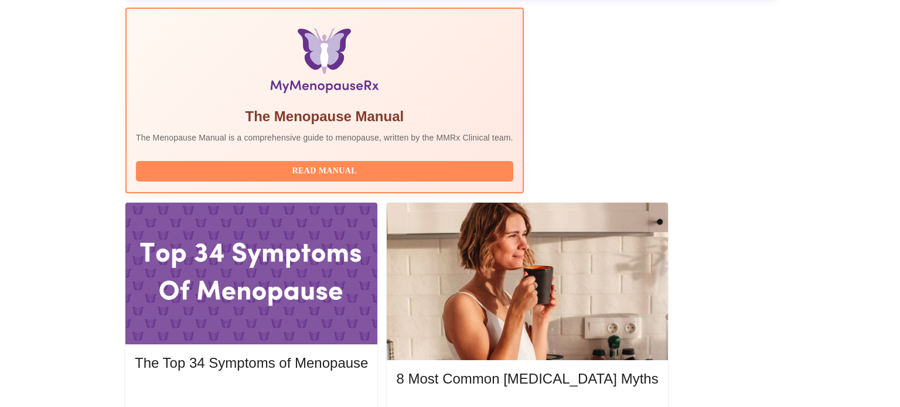
scroll to position [367, 0]
